Goal: Information Seeking & Learning: Learn about a topic

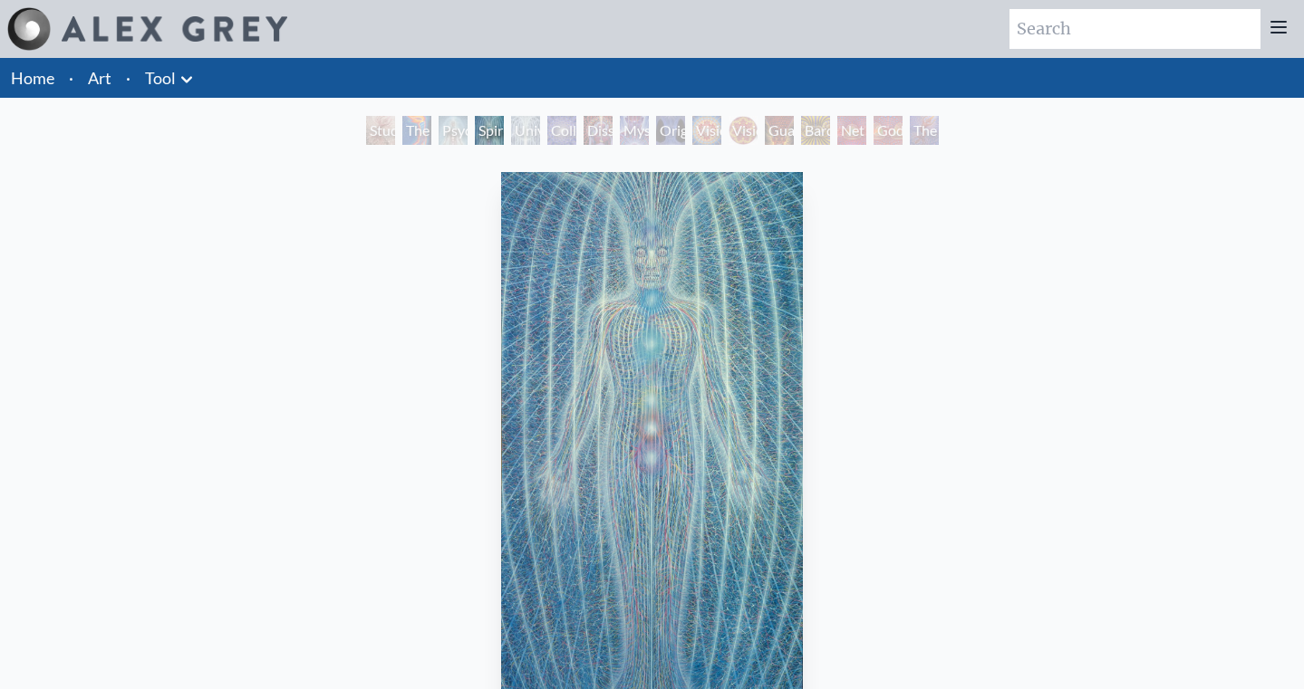
click at [475, 145] on div "Spiritual Energy System" at bounding box center [489, 130] width 29 height 29
click at [612, 145] on div "Dissectional Art for Tool's Lateralus CD" at bounding box center [597, 130] width 29 height 29
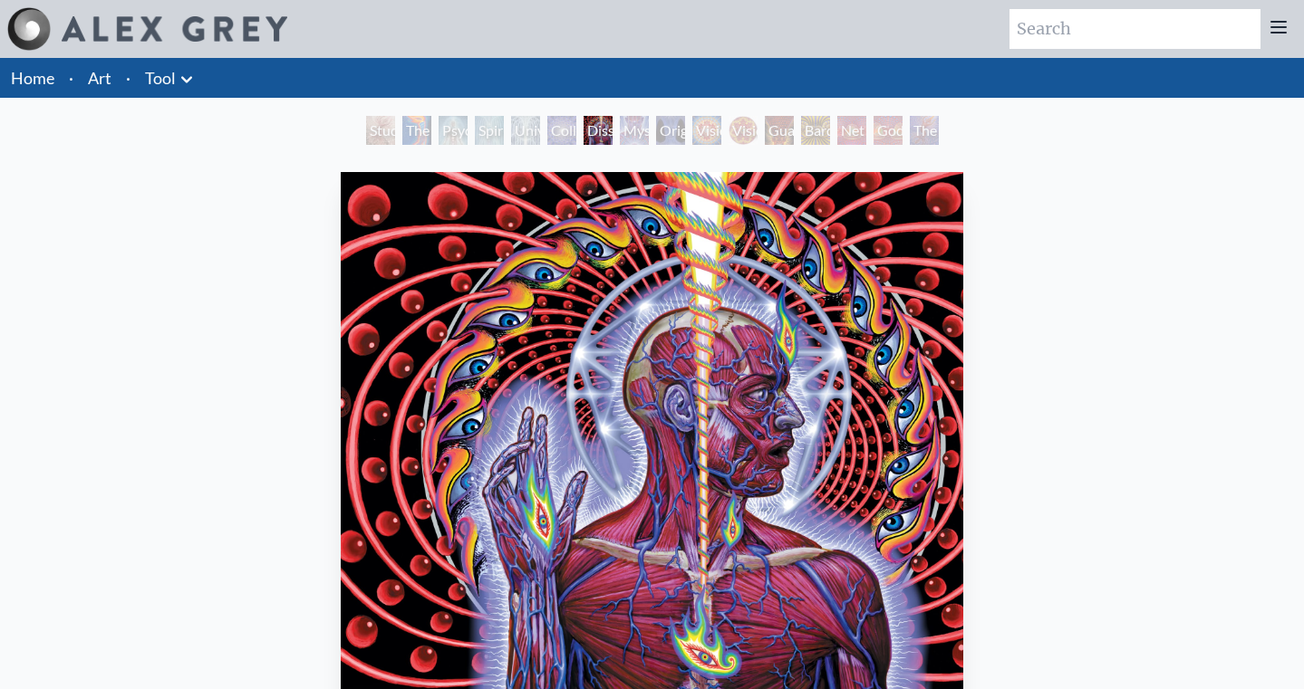
click at [366, 145] on div "Study for the Great Turn" at bounding box center [380, 130] width 29 height 29
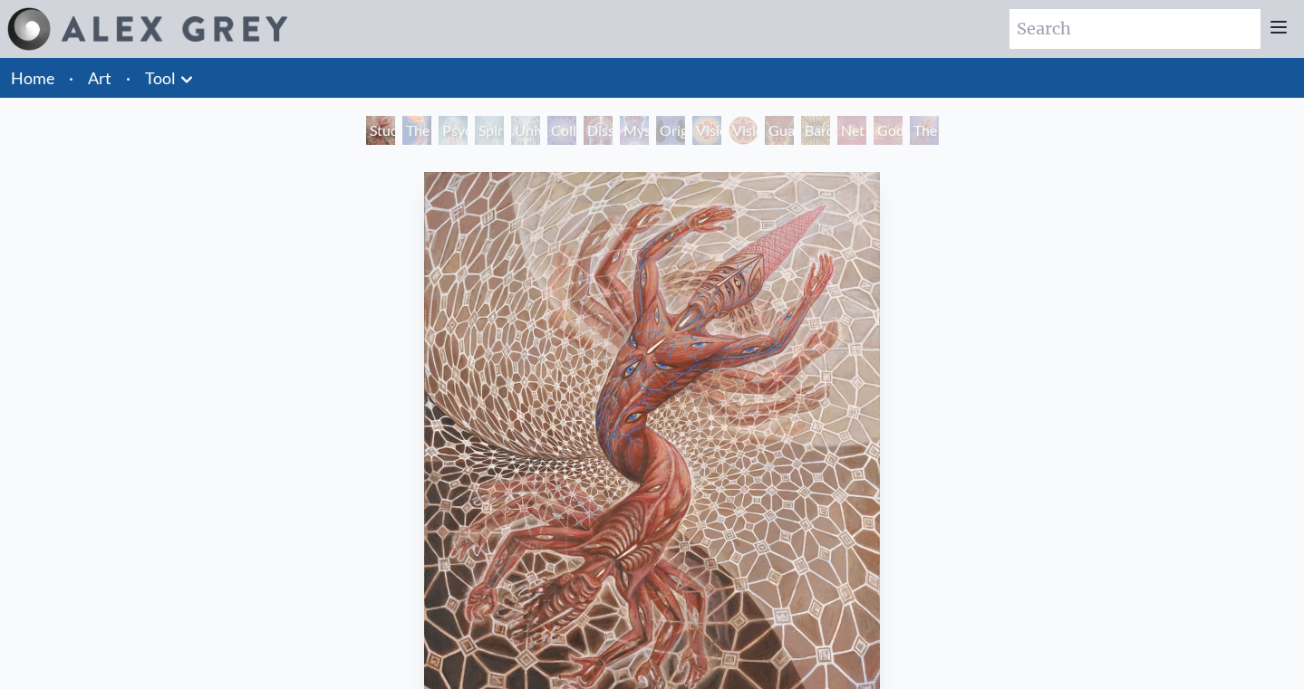
click at [366, 145] on div "Study for the Great Turn" at bounding box center [380, 130] width 29 height 29
click at [475, 142] on div "Spiritual Energy System" at bounding box center [489, 130] width 29 height 29
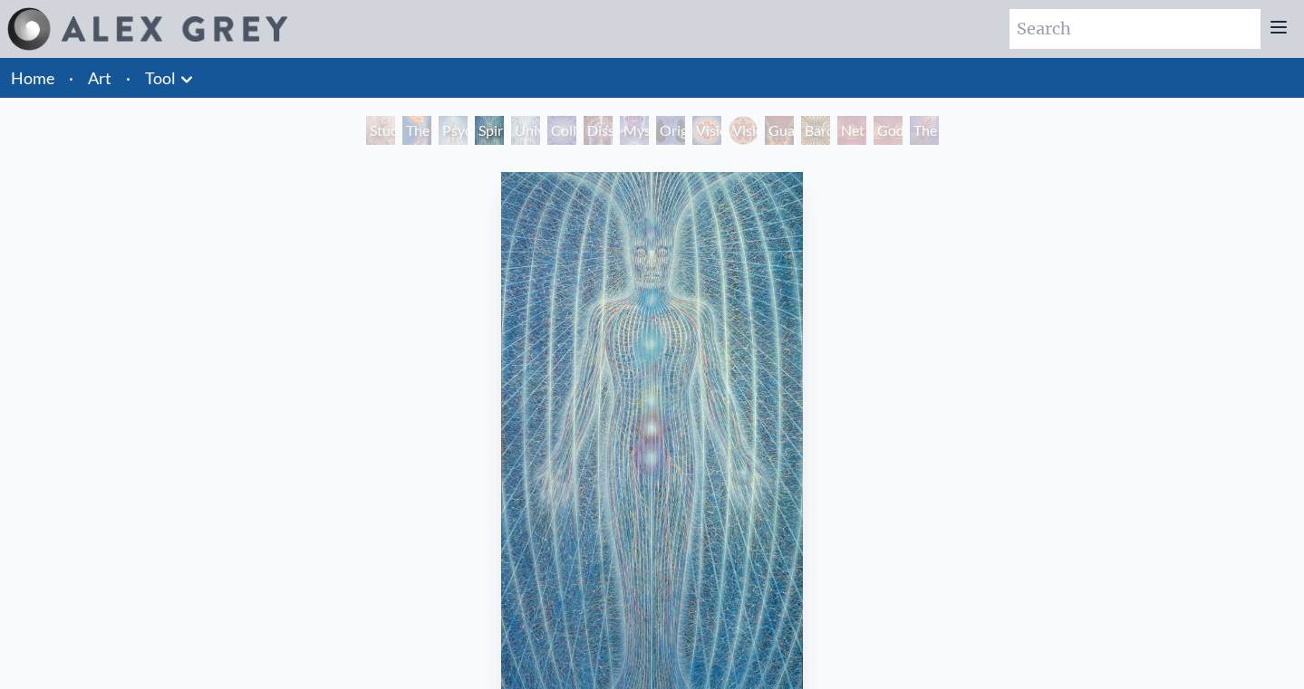
click at [794, 145] on div "Guardian of Infinite Vision" at bounding box center [779, 130] width 29 height 29
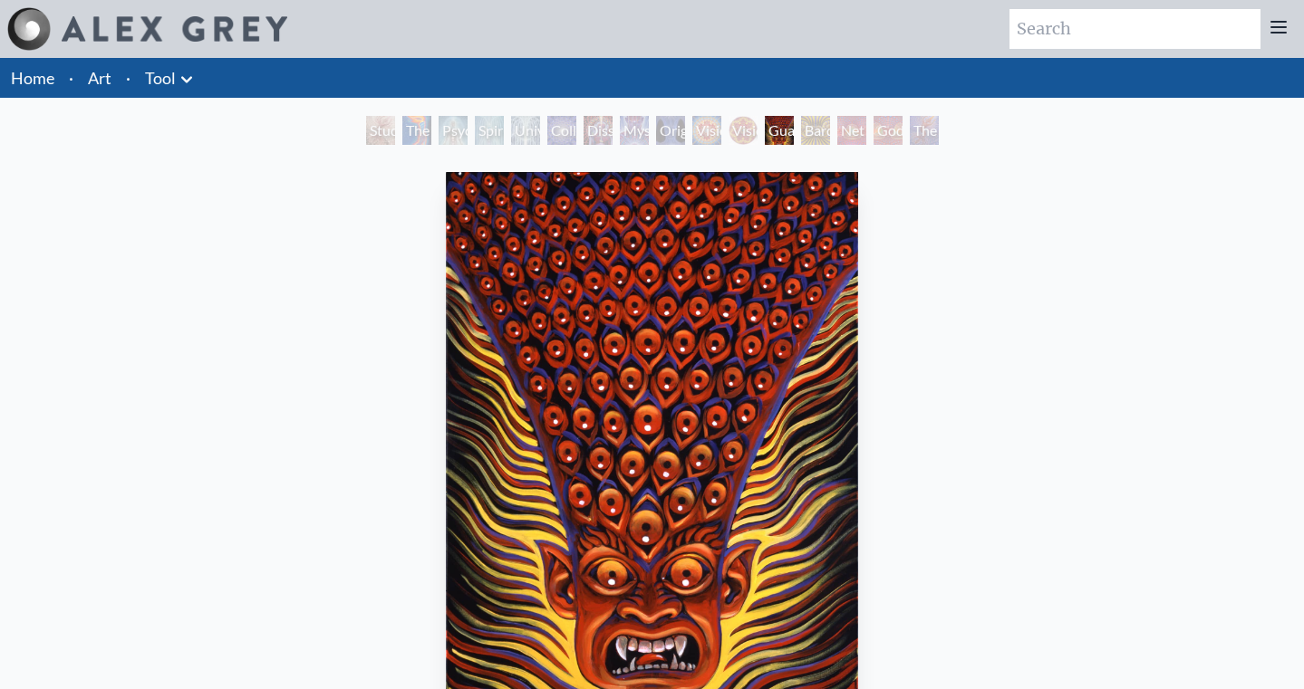
click at [938, 145] on div "The Great Turn" at bounding box center [923, 130] width 29 height 29
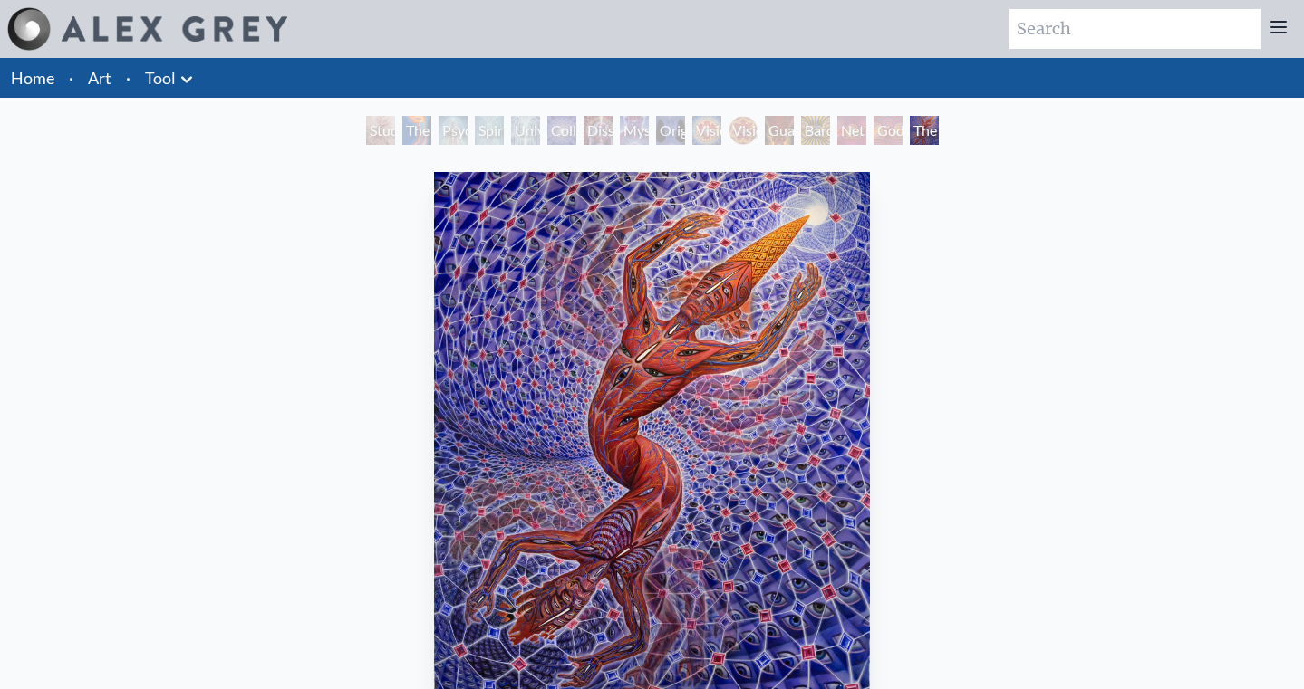
click at [866, 142] on div "Net of Being" at bounding box center [851, 130] width 29 height 29
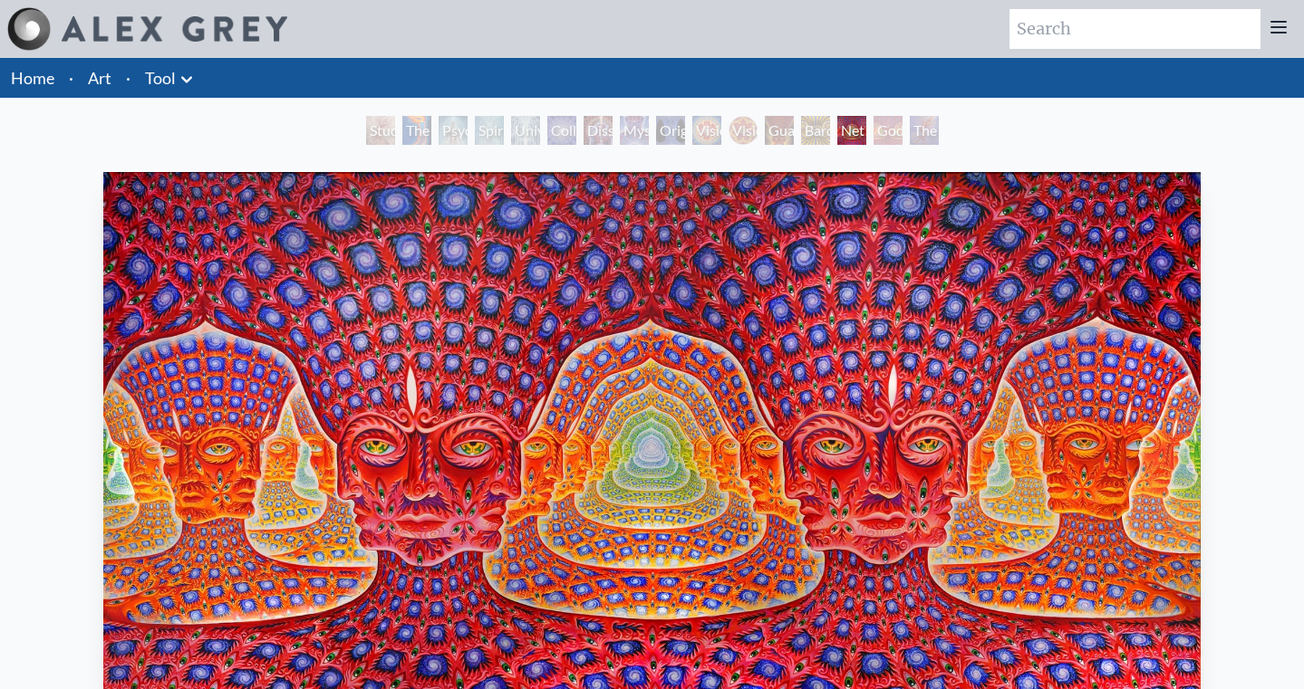
click at [547, 144] on div "Collective Vision" at bounding box center [561, 130] width 29 height 29
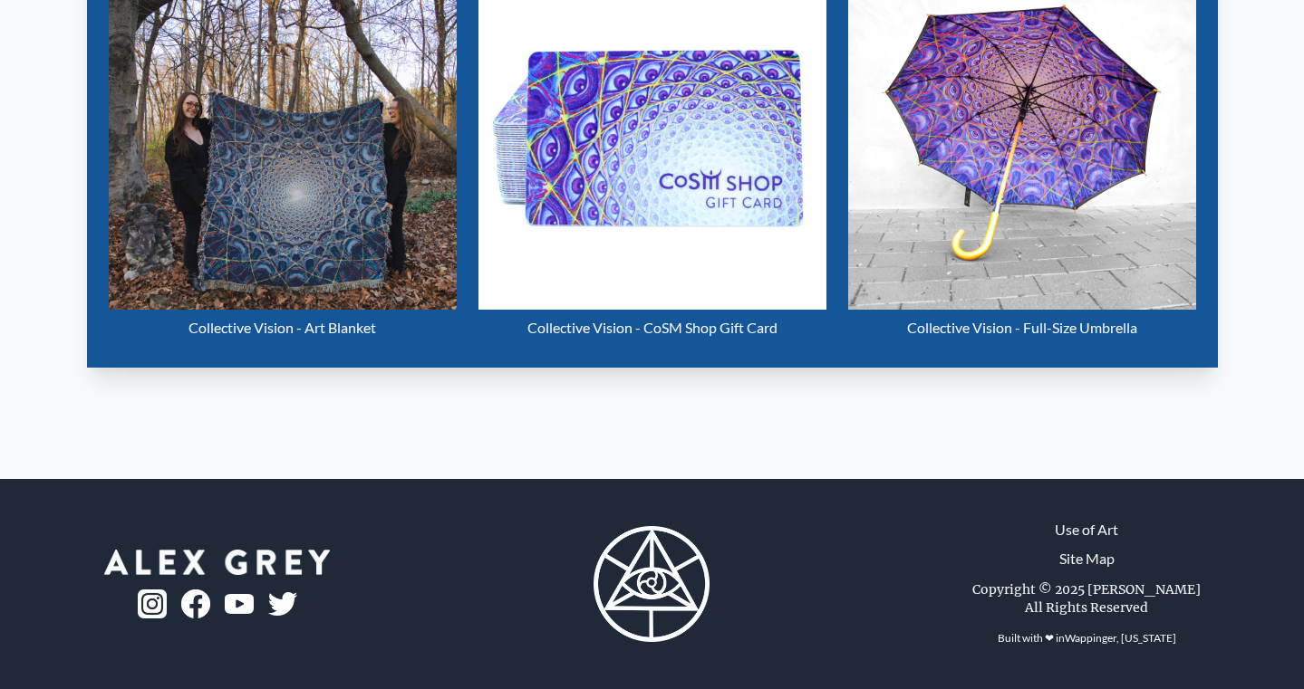
scroll to position [1030, 0]
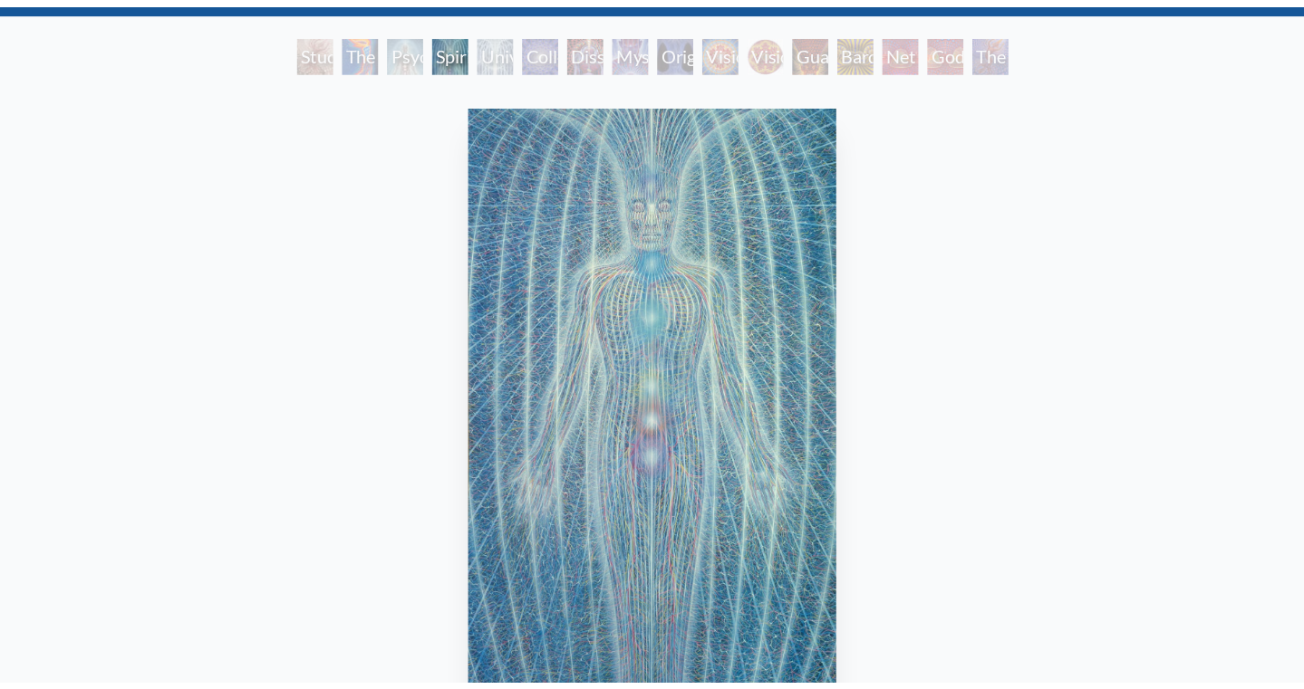
scroll to position [3, 0]
